Goal: Task Accomplishment & Management: Use online tool/utility

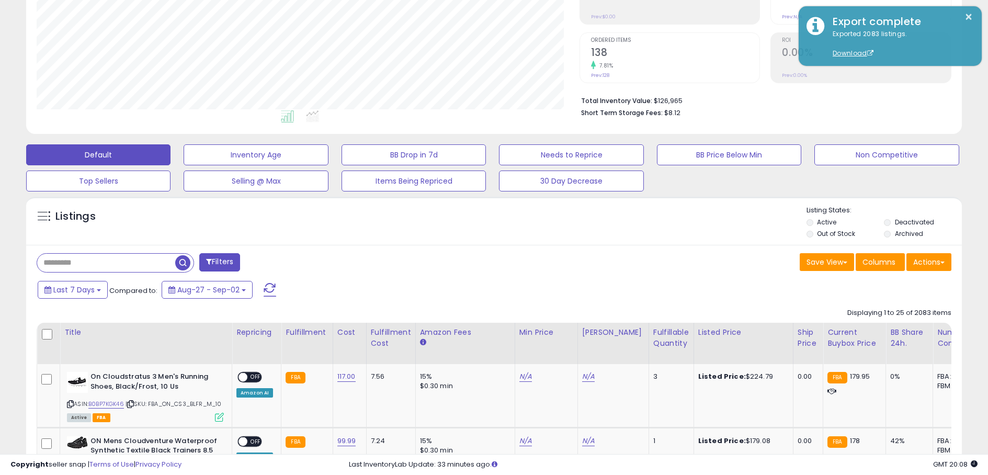
scroll to position [214, 542]
click at [750, 224] on div "Listings" at bounding box center [493, 223] width 935 height 36
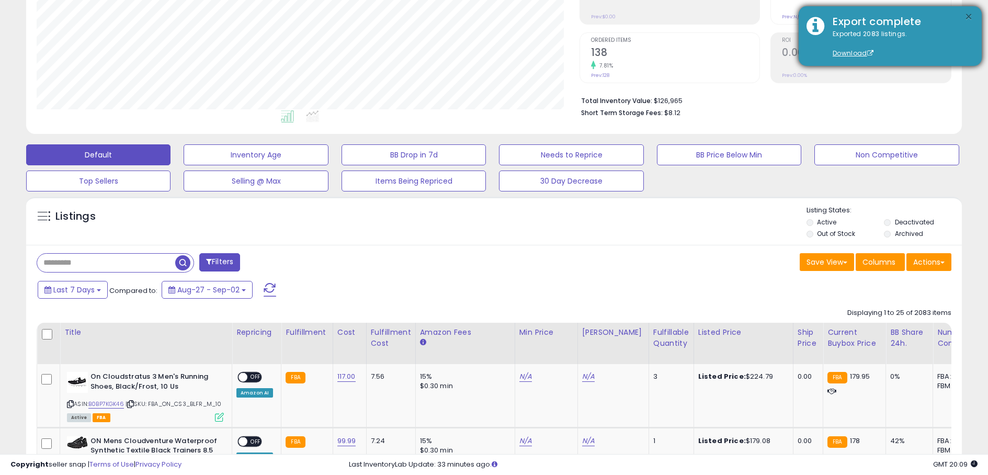
click at [969, 15] on button "×" at bounding box center [968, 16] width 8 height 13
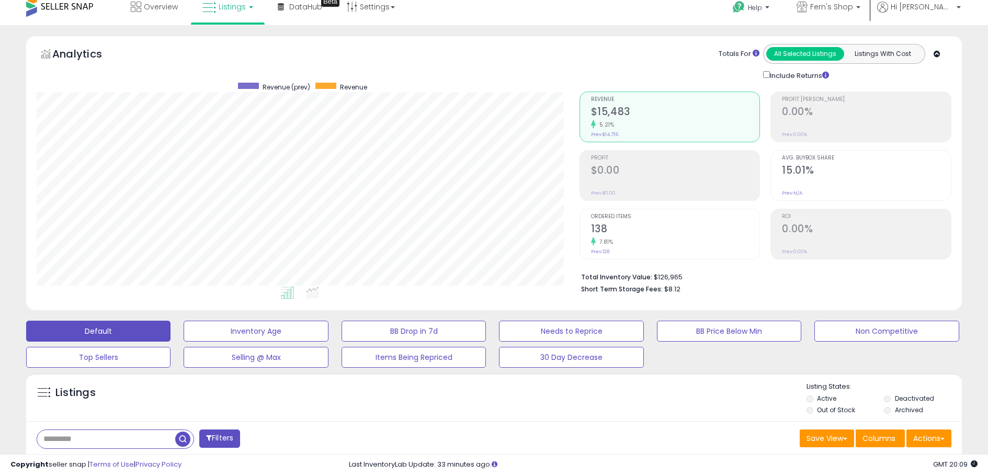
scroll to position [0, 0]
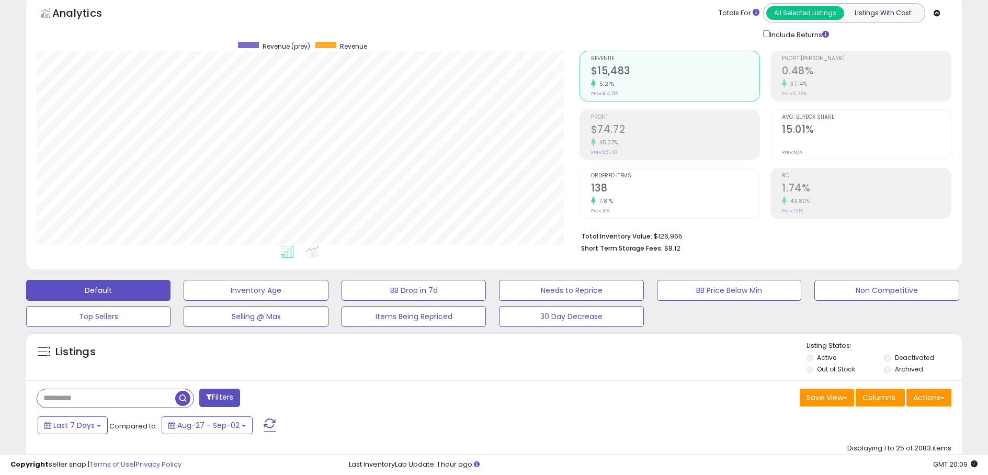
scroll to position [93, 0]
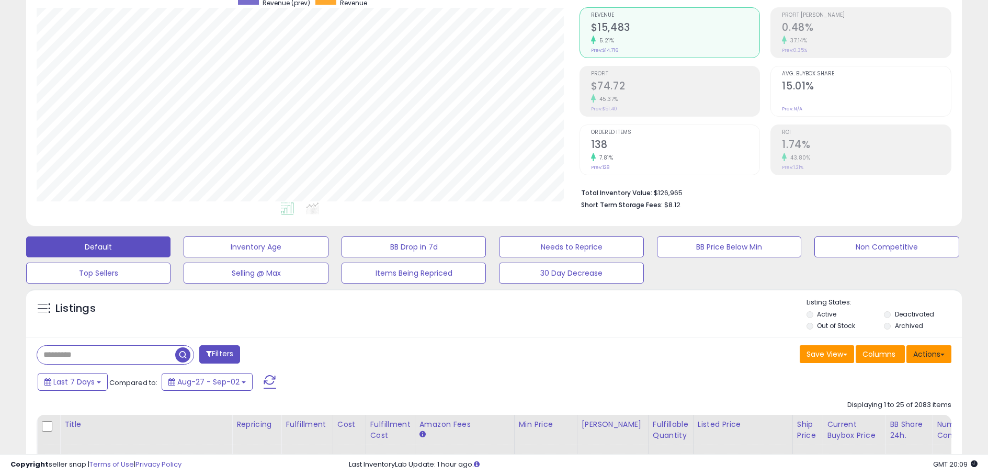
click at [936, 360] on button "Actions" at bounding box center [928, 354] width 45 height 18
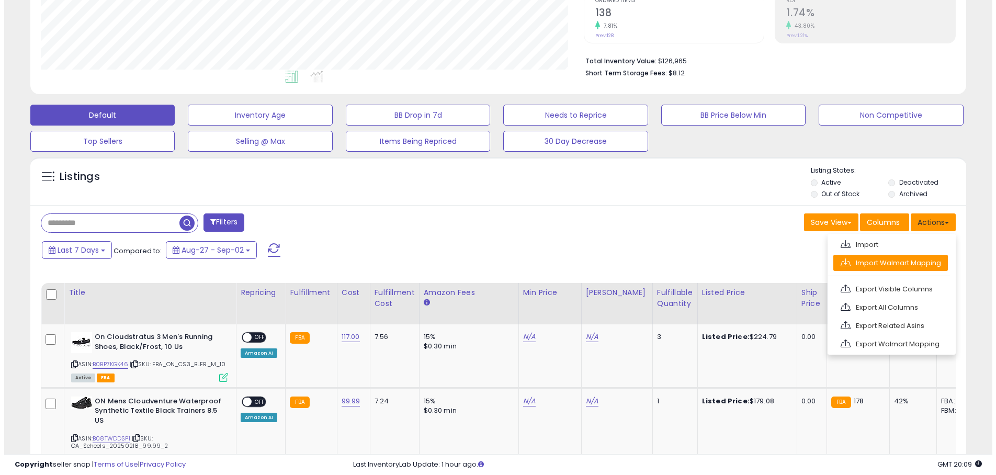
scroll to position [236, 0]
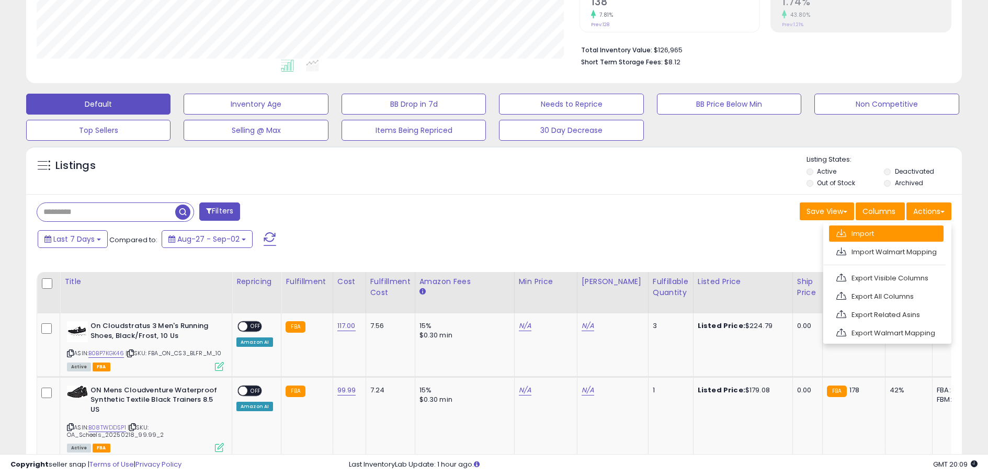
click at [868, 235] on link "Import" at bounding box center [886, 233] width 115 height 16
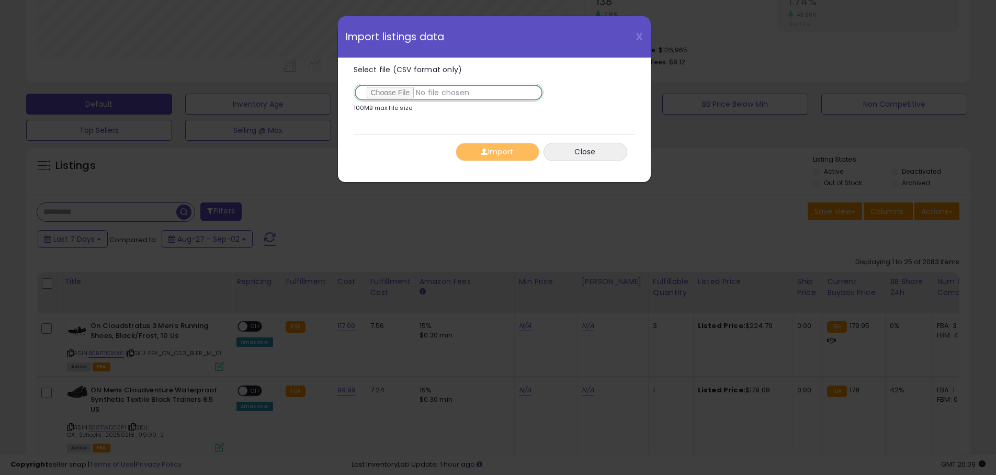
click at [404, 95] on input "Select file (CSV format only)" at bounding box center [448, 93] width 190 height 18
click at [510, 153] on button "Import" at bounding box center [497, 152] width 84 height 18
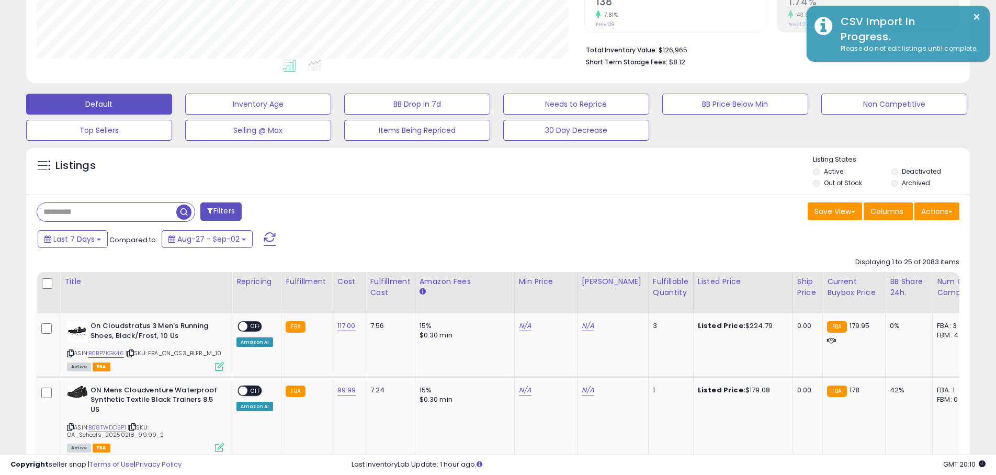
scroll to position [522637, 522309]
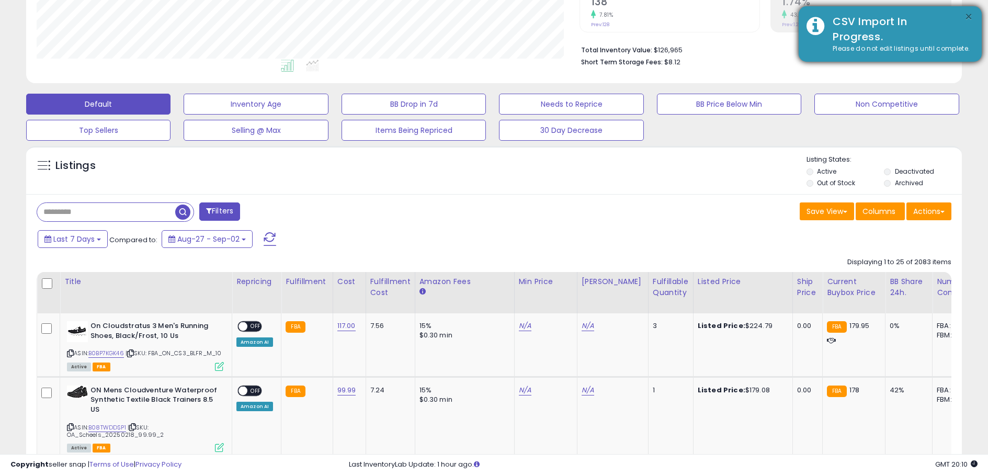
click at [967, 16] on button "×" at bounding box center [968, 16] width 8 height 13
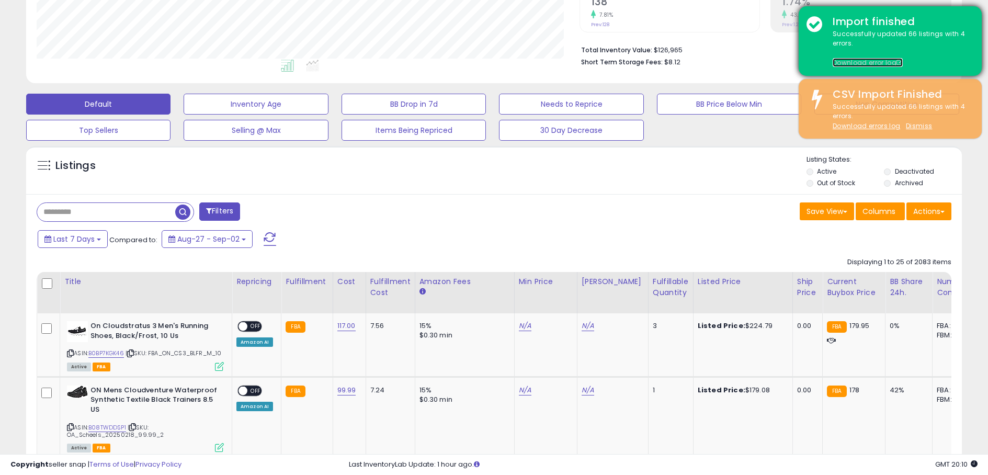
click at [898, 63] on span at bounding box center [899, 63] width 6 height 6
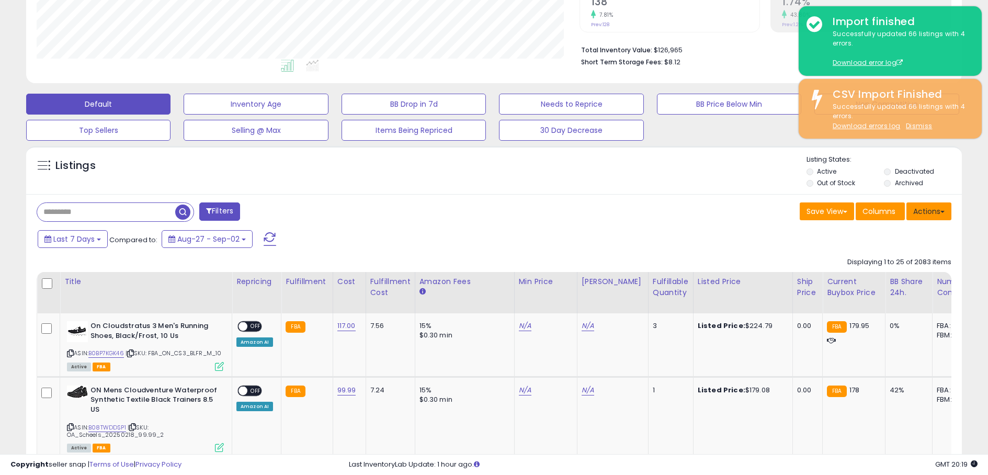
click at [922, 210] on button "Actions" at bounding box center [928, 211] width 45 height 18
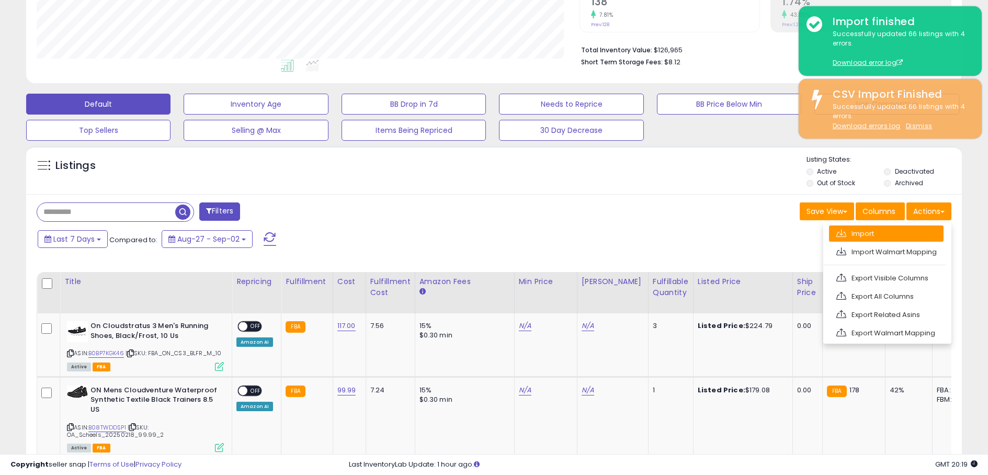
click at [877, 231] on link "Import" at bounding box center [886, 233] width 115 height 16
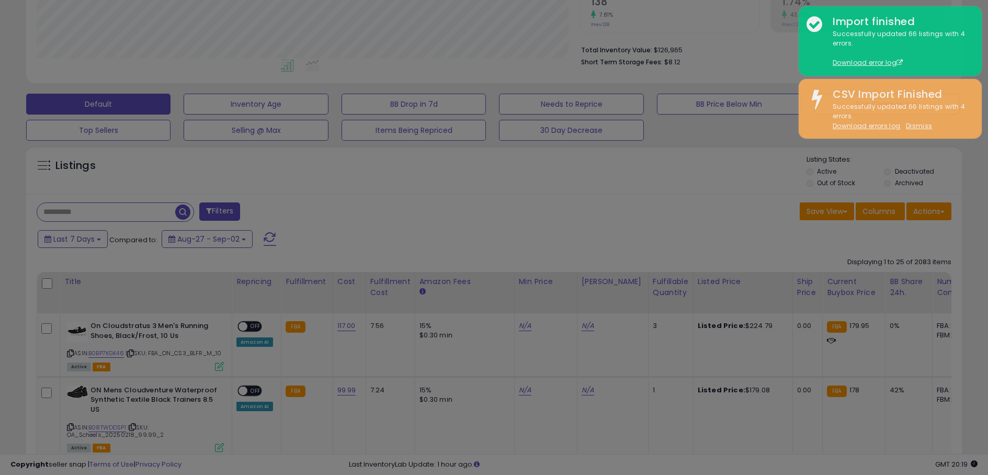
scroll to position [214, 547]
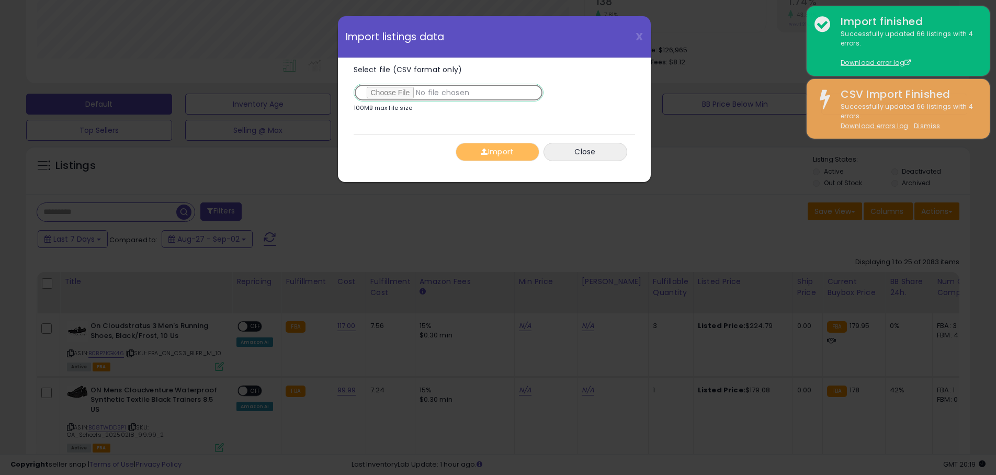
click at [389, 94] on input "Select file (CSV format only)" at bounding box center [448, 93] width 190 height 18
type input "**********"
click at [493, 147] on button "Import" at bounding box center [497, 152] width 84 height 18
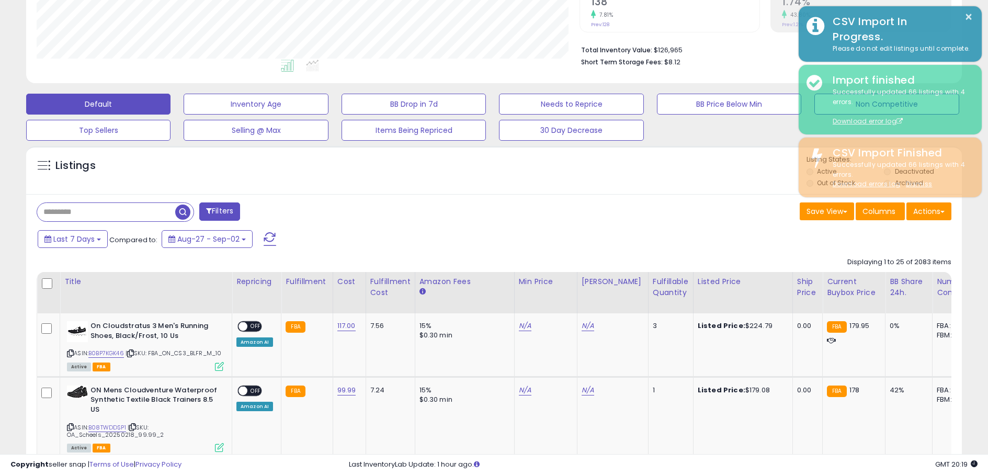
scroll to position [522637, 522309]
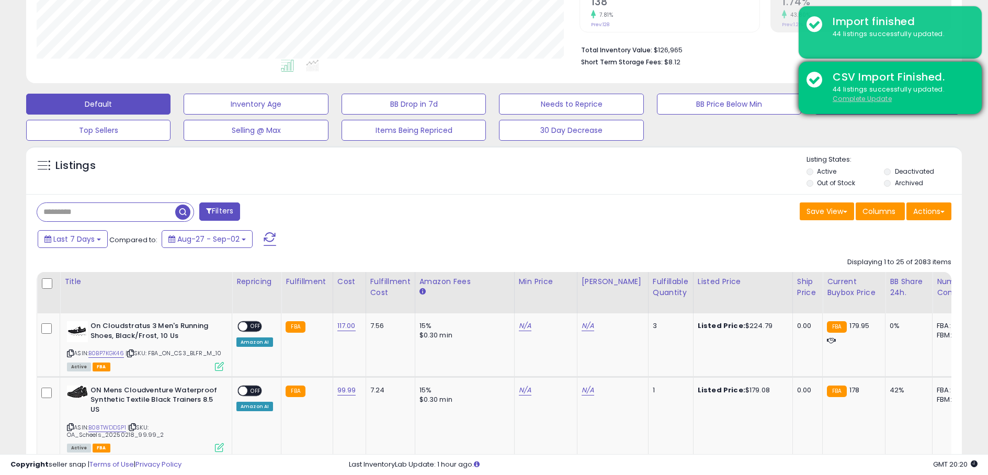
click at [864, 99] on u "Complete Update" at bounding box center [861, 98] width 59 height 9
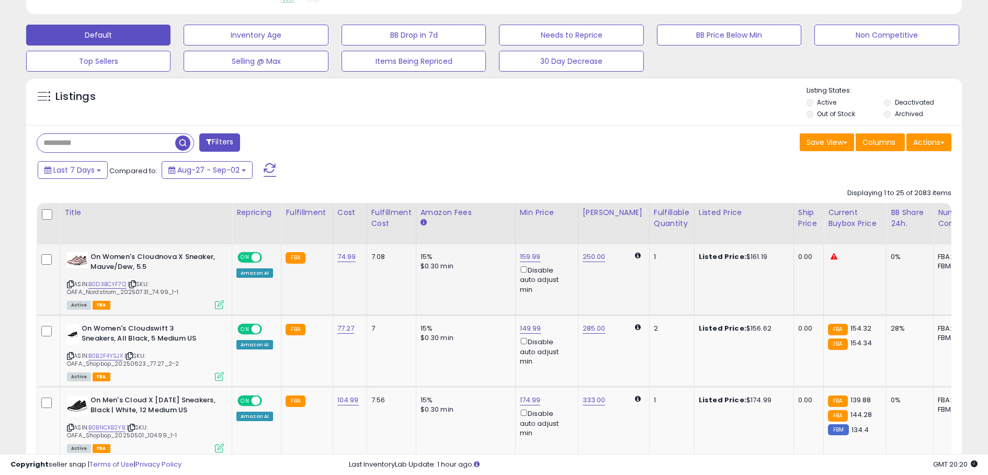
scroll to position [336, 0]
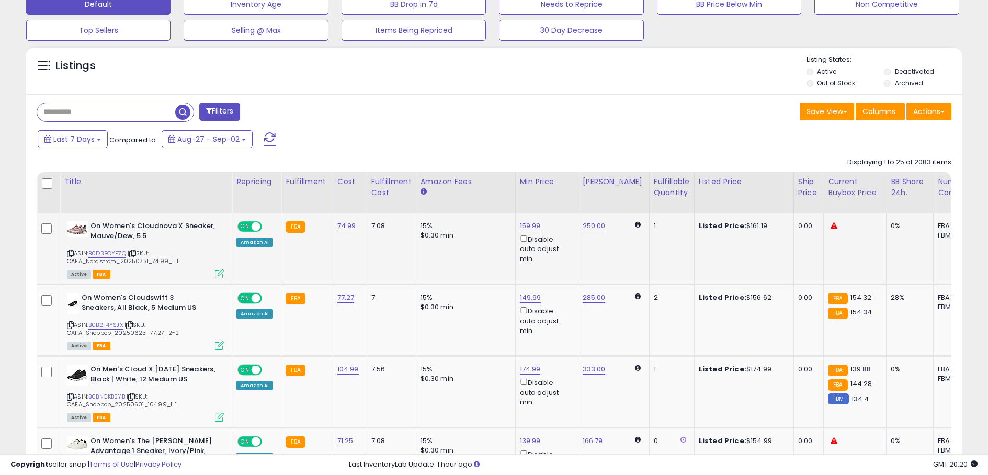
click at [132, 228] on b "On Women's Cloudnova X Sneaker, Mauve/Dew, 5.5" at bounding box center [153, 232] width 127 height 22
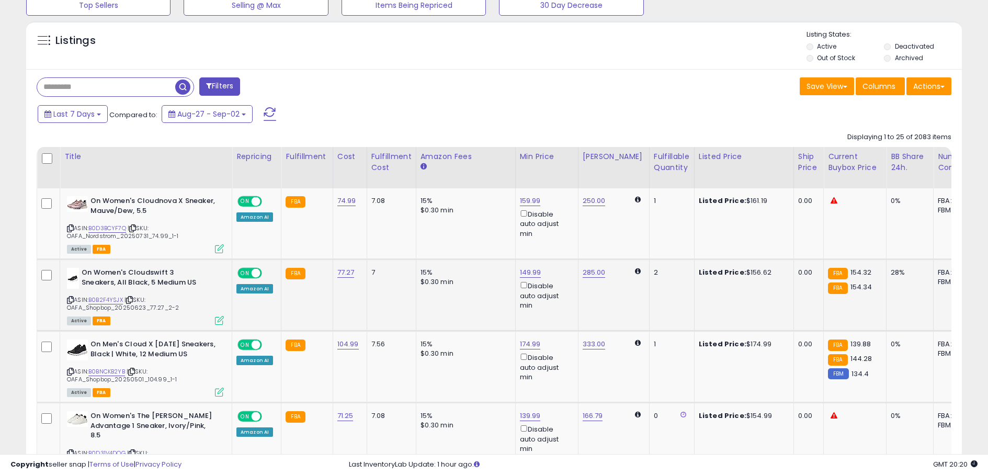
scroll to position [405, 0]
